Goal: Navigation & Orientation: Find specific page/section

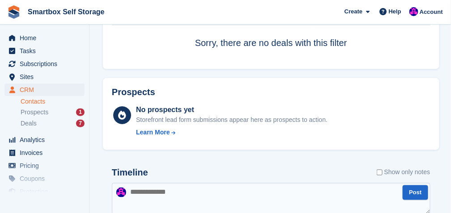
scroll to position [109, 0]
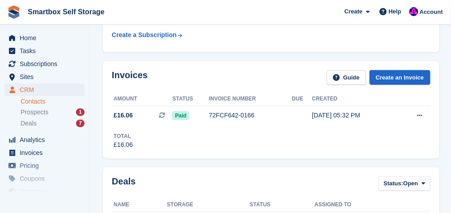
click at [33, 105] on link "Contacts" at bounding box center [53, 102] width 64 height 9
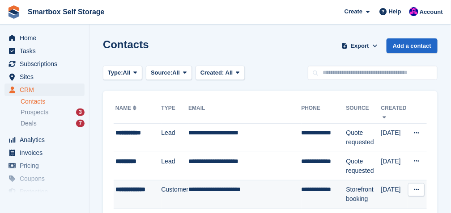
click at [120, 192] on div "**********" at bounding box center [138, 189] width 46 height 9
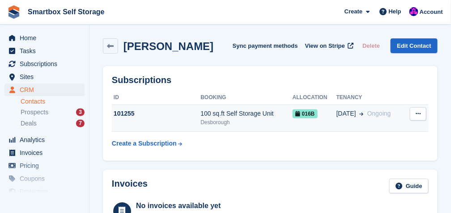
click at [347, 110] on span "[DATE]" at bounding box center [346, 113] width 20 height 9
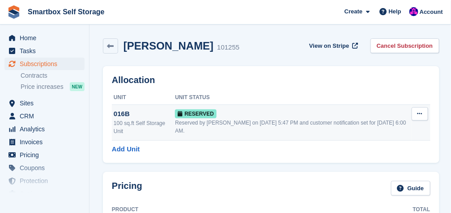
click at [162, 121] on div "100 sq.ft Self Storage Unit" at bounding box center [144, 127] width 61 height 16
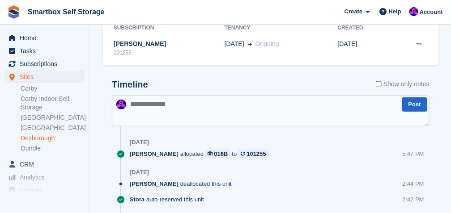
scroll to position [159, 0]
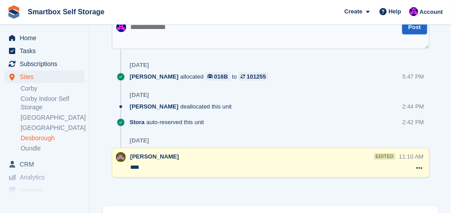
click at [27, 137] on link "Desborough" at bounding box center [53, 138] width 64 height 9
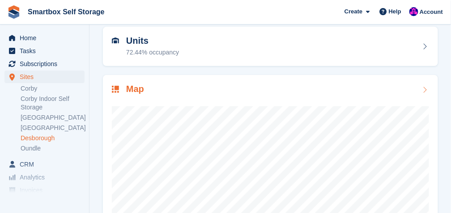
scroll to position [89, 0]
click at [427, 87] on icon at bounding box center [424, 87] width 9 height 7
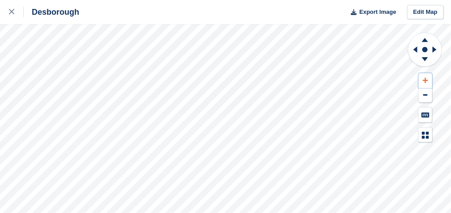
click at [423, 79] on icon at bounding box center [425, 80] width 5 height 6
